Goal: Information Seeking & Learning: Learn about a topic

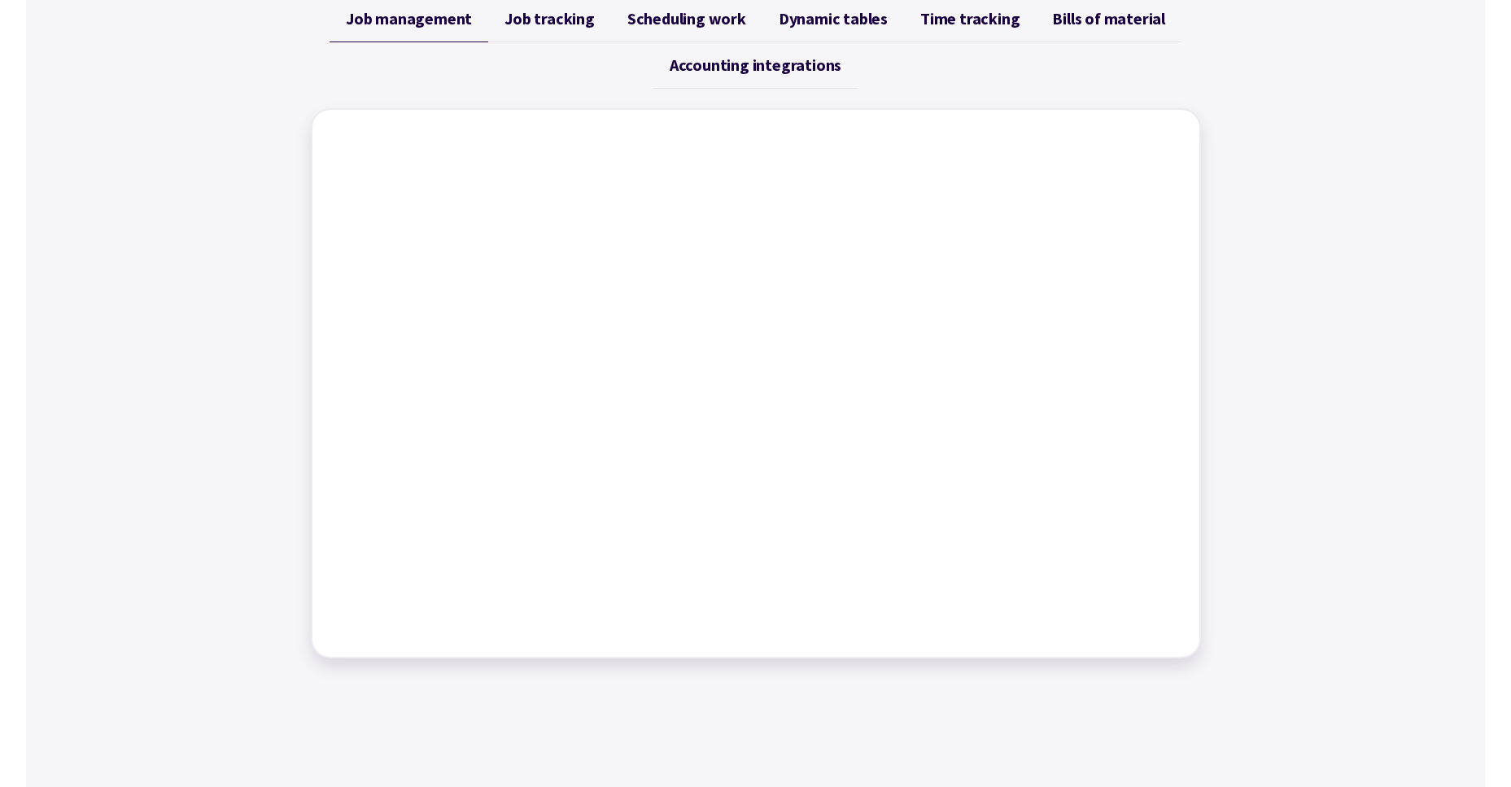
scroll to position [732, 0]
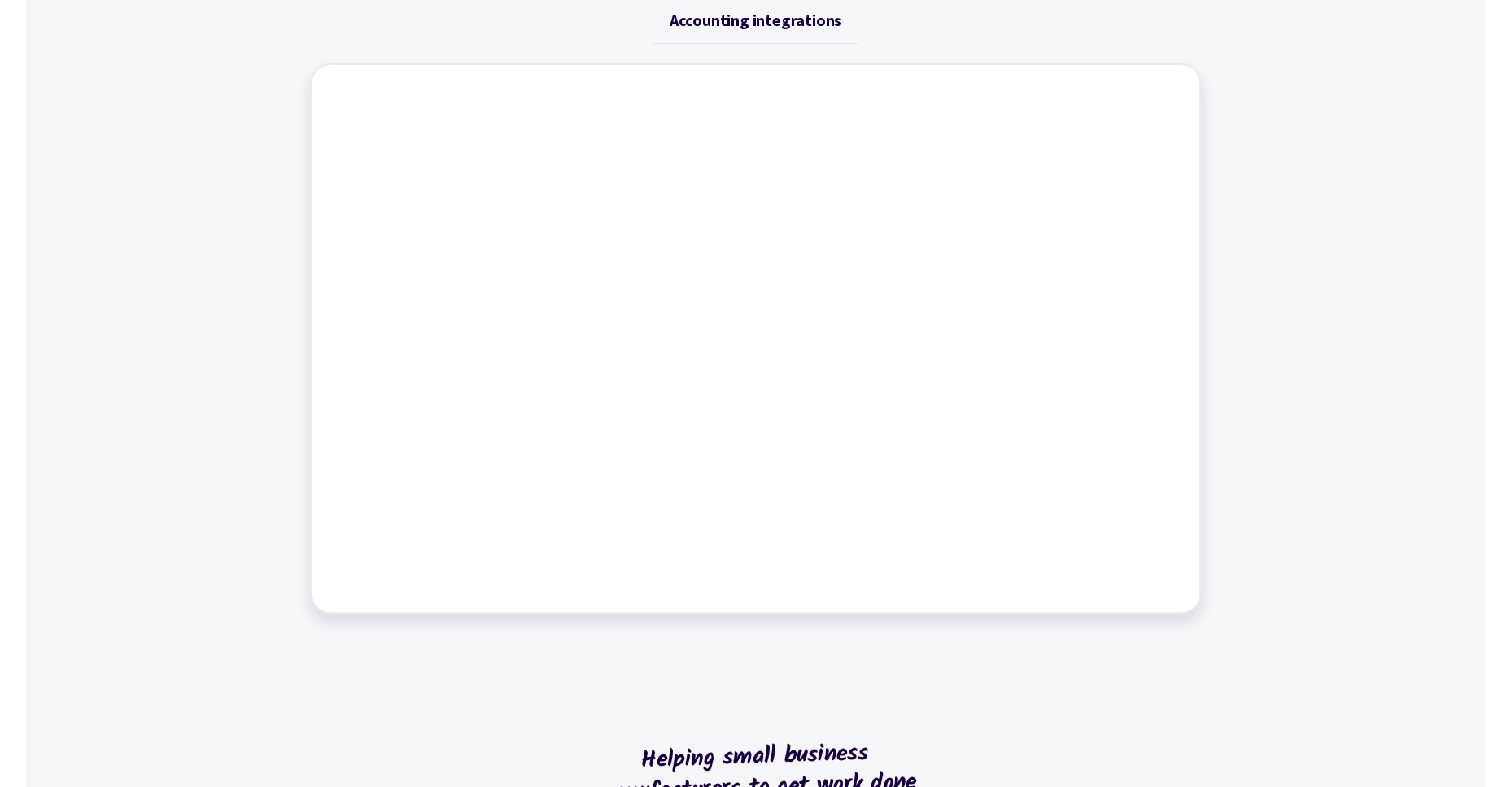
click at [1285, 254] on div "Job management Job tracking Scheduling work Dynamic tables Time tracking Bills …" at bounding box center [755, 282] width 1459 height 701
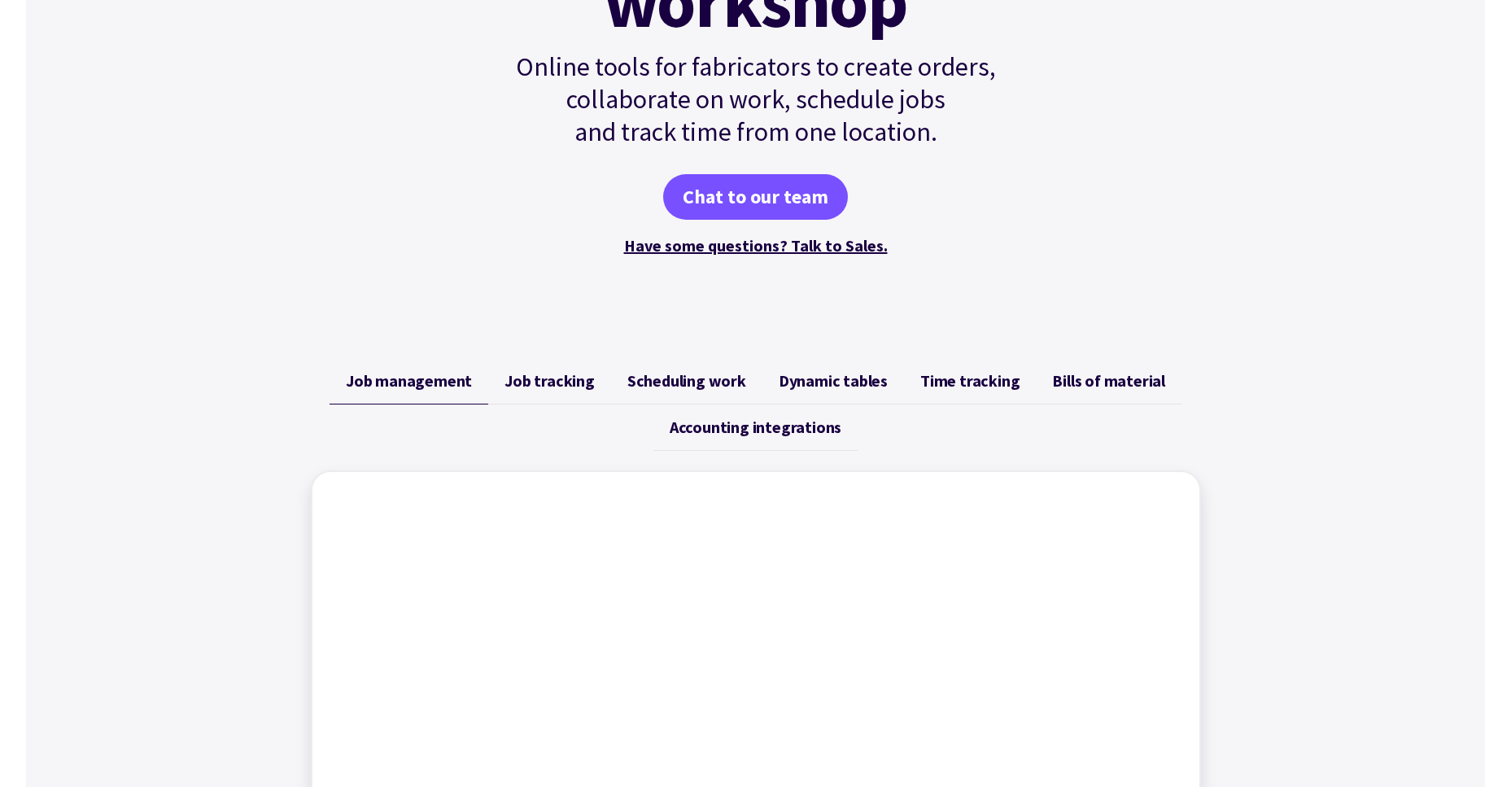
scroll to position [0, 0]
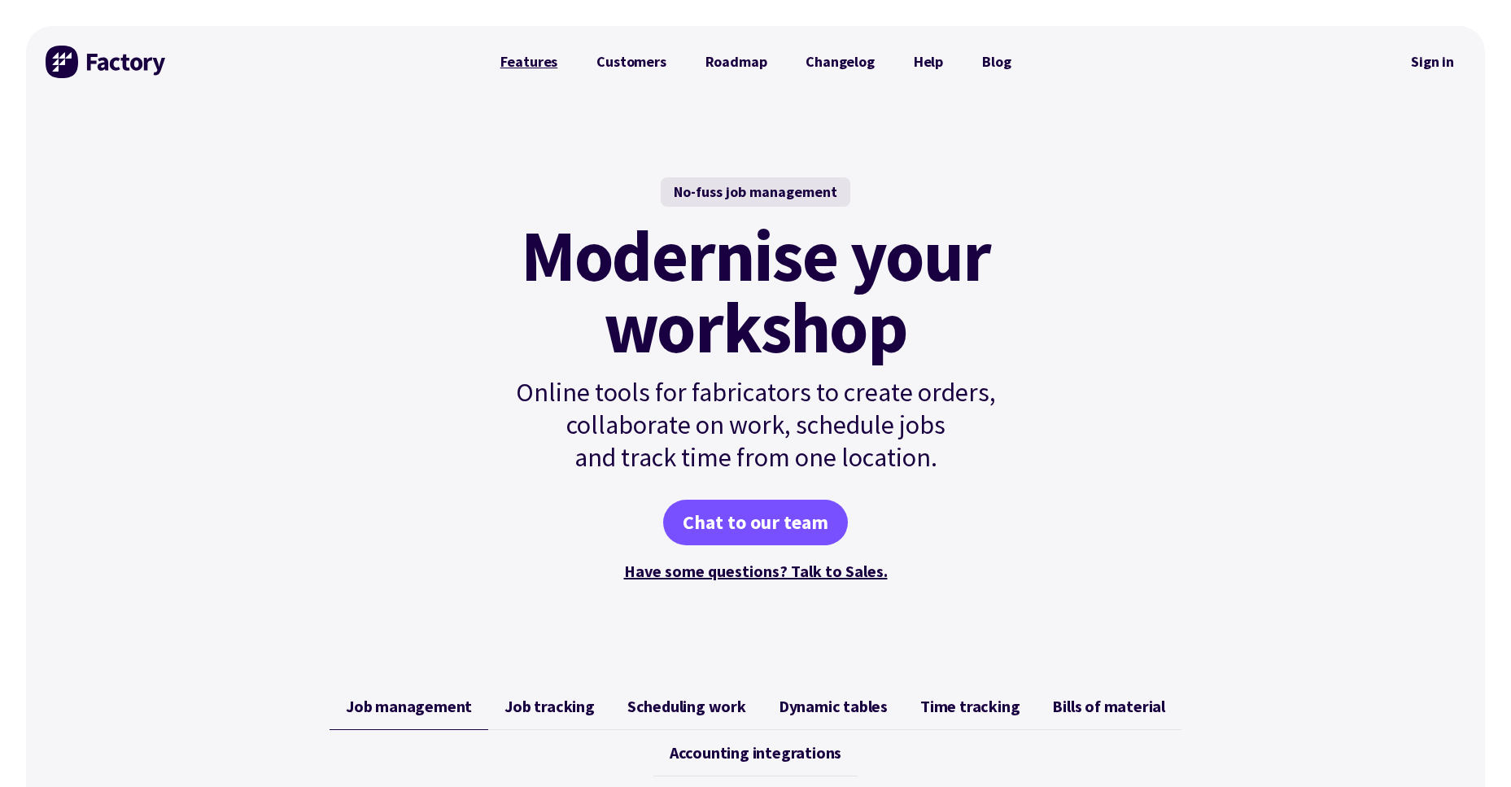
click at [521, 60] on link "Features" at bounding box center [529, 62] width 97 height 33
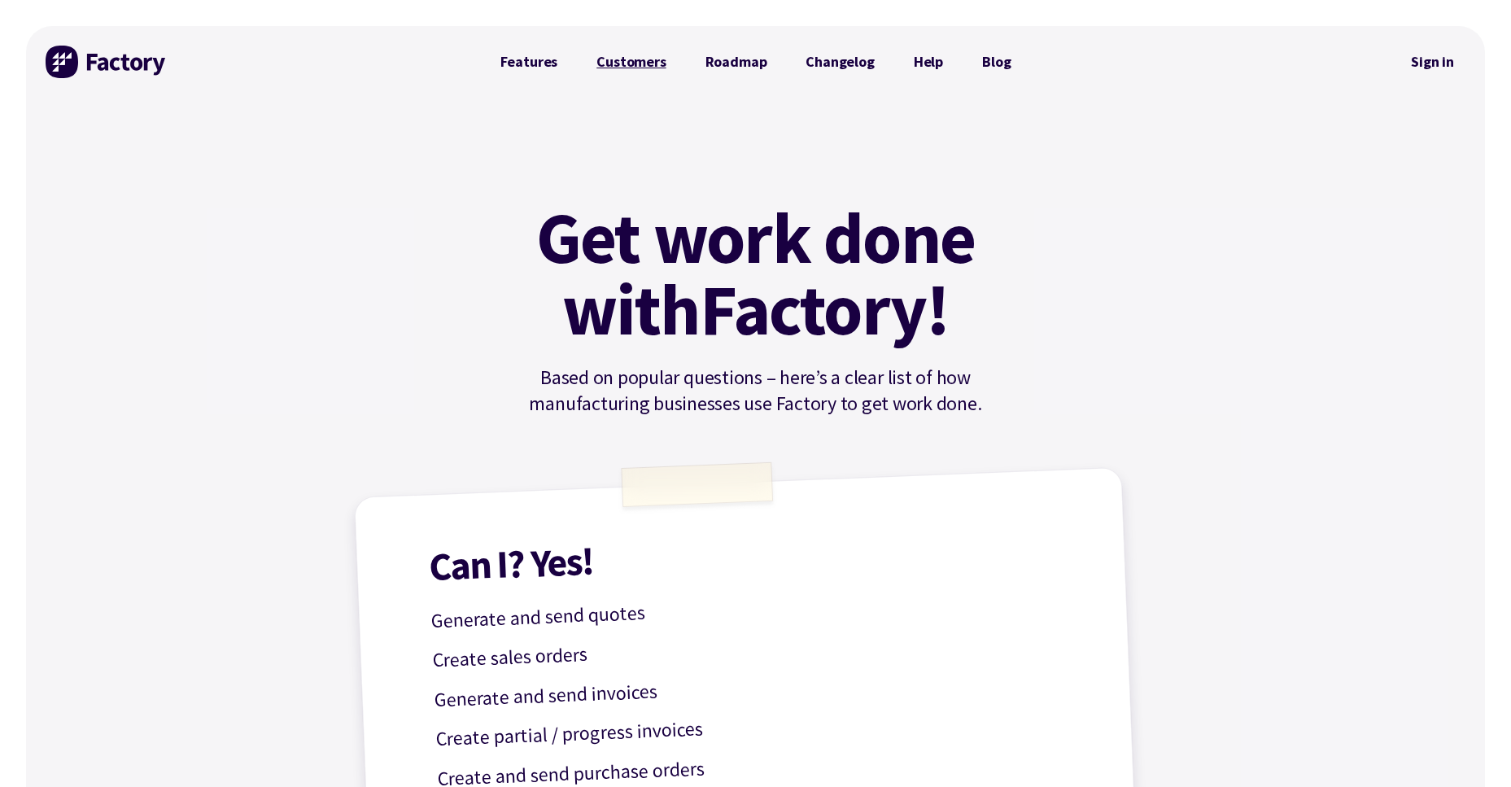
click at [637, 65] on link "Customers" at bounding box center [631, 62] width 108 height 33
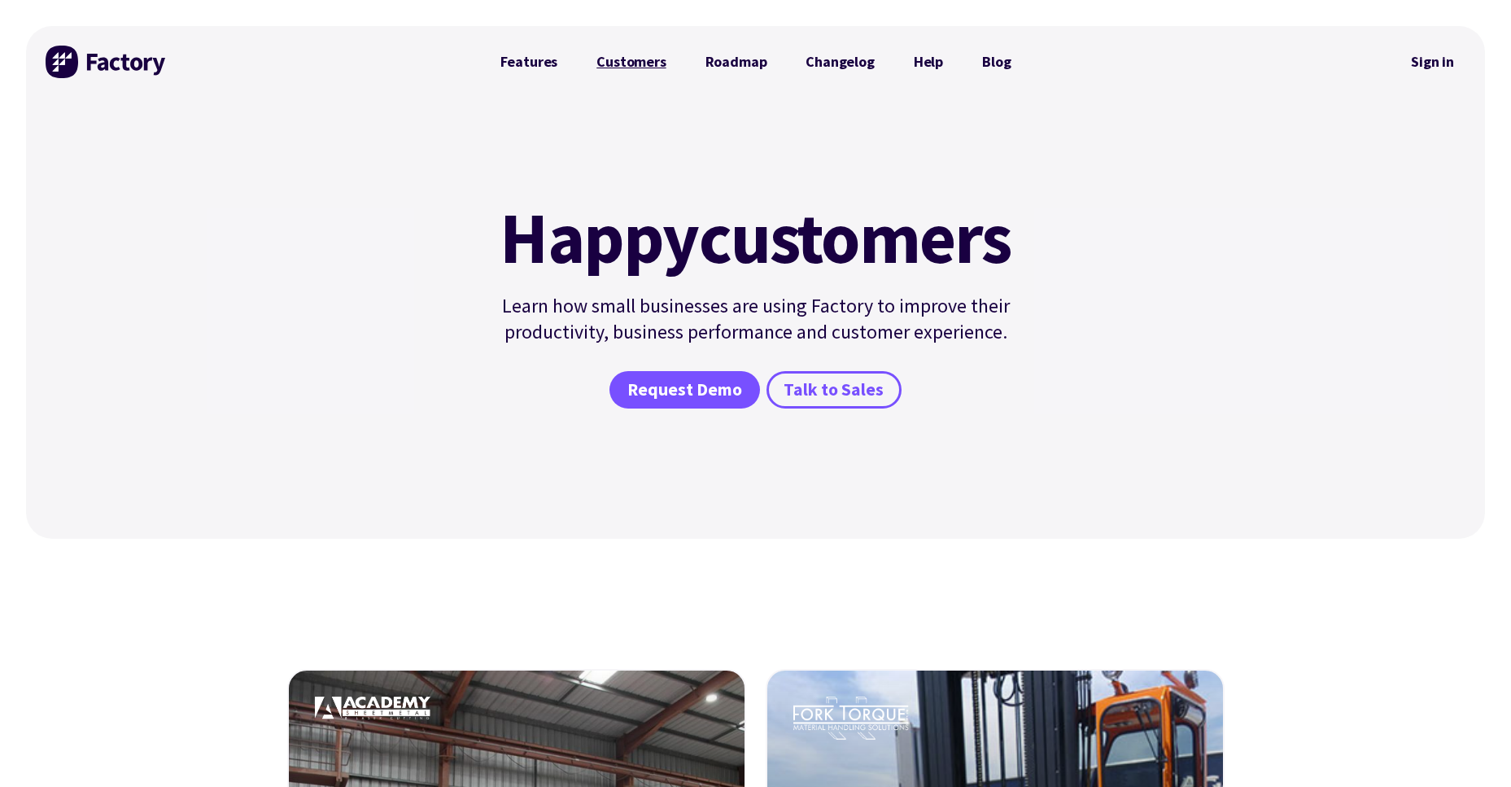
click at [614, 62] on link "Customers" at bounding box center [631, 62] width 108 height 33
click at [978, 129] on div "Happy customers Learn how small businesses are using Factory to improve their p…" at bounding box center [756, 318] width 570 height 441
